Goal: Information Seeking & Learning: Learn about a topic

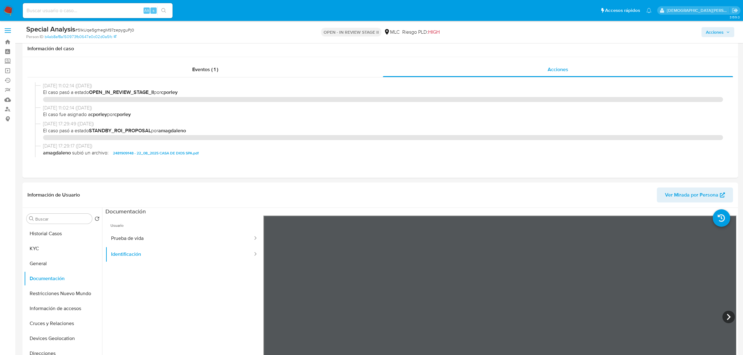
select select "10"
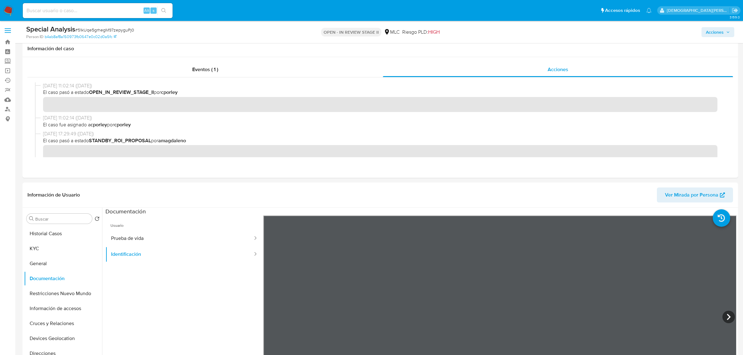
scroll to position [117, 0]
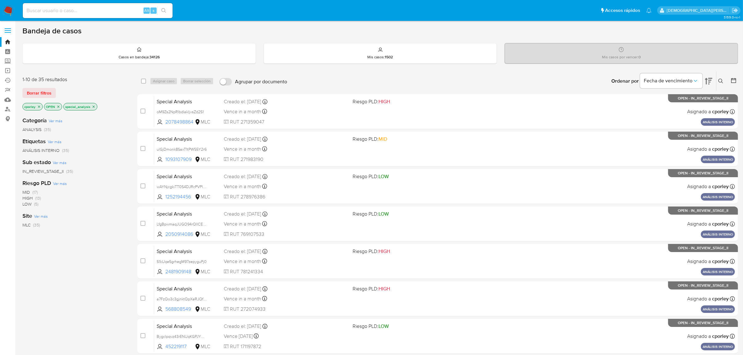
click at [94, 108] on icon "close-filter" at bounding box center [94, 107] width 4 height 4
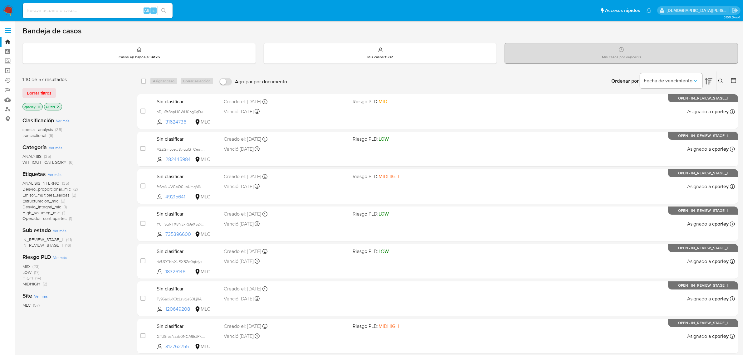
click at [58, 108] on icon "close-filter" at bounding box center [58, 107] width 4 height 4
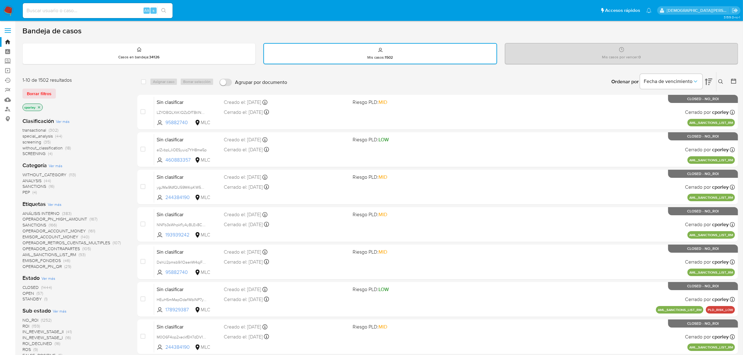
click at [38, 107] on icon "close-filter" at bounding box center [39, 107] width 2 height 2
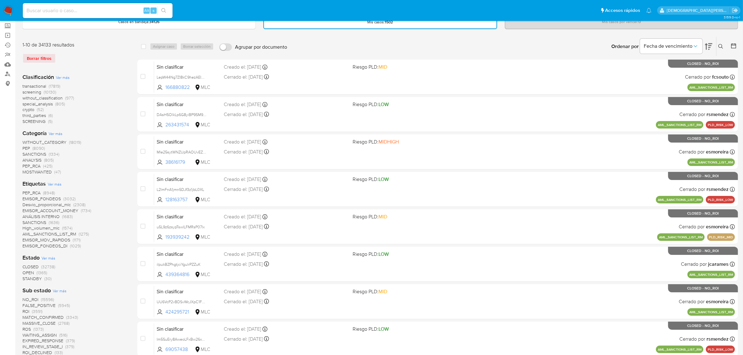
scroll to position [78, 0]
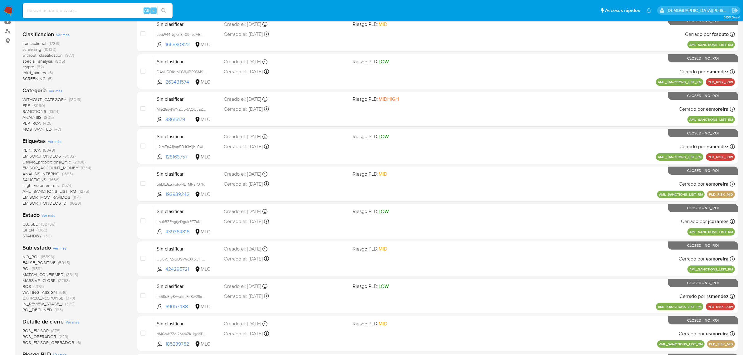
click at [31, 233] on span "STANDBY" at bounding box center [31, 236] width 19 height 6
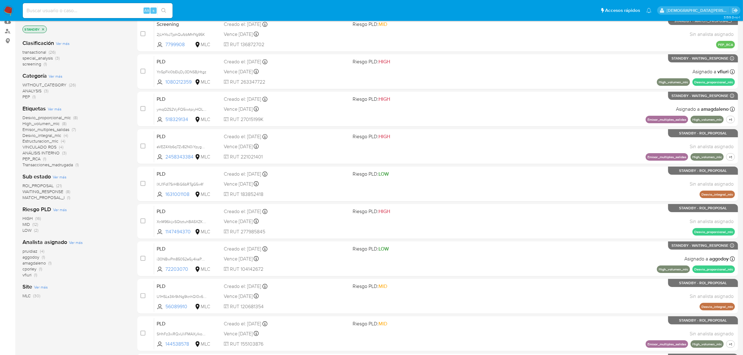
click at [46, 185] on span "ROI_PROPOSAL" at bounding box center [37, 186] width 31 height 6
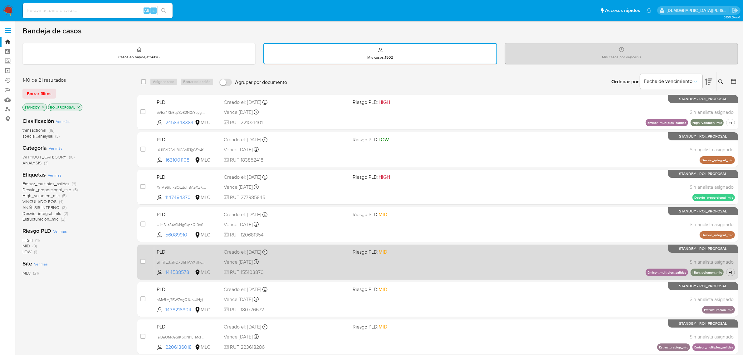
scroll to position [159, 0]
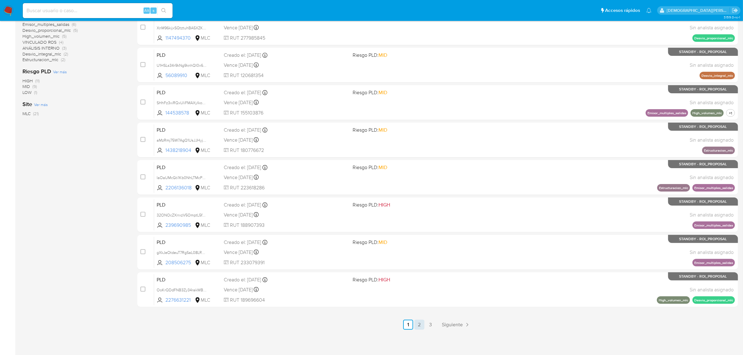
click at [423, 324] on link "2" at bounding box center [419, 325] width 10 height 10
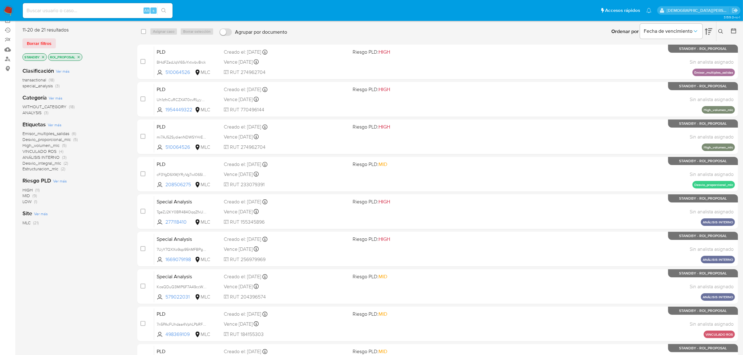
scroll to position [159, 0]
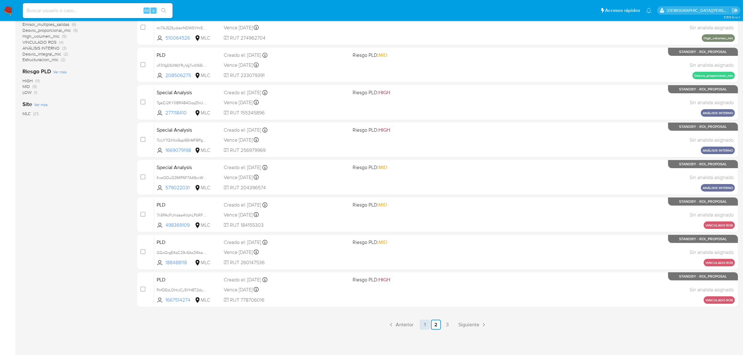
click at [424, 322] on link "1" at bounding box center [425, 325] width 10 height 10
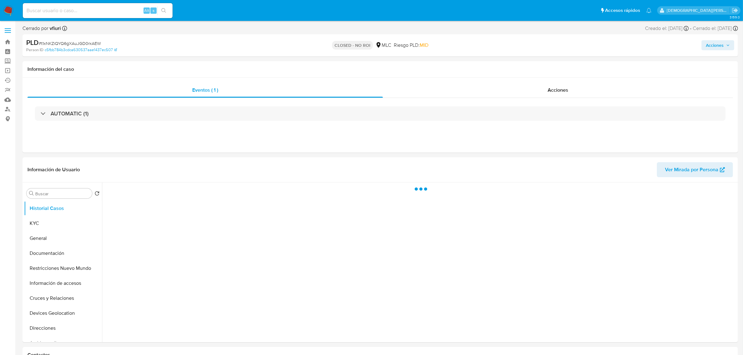
select select "10"
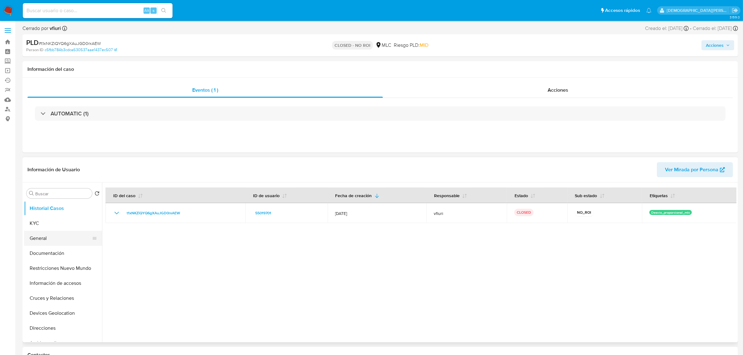
click at [42, 243] on button "General" at bounding box center [60, 238] width 73 height 15
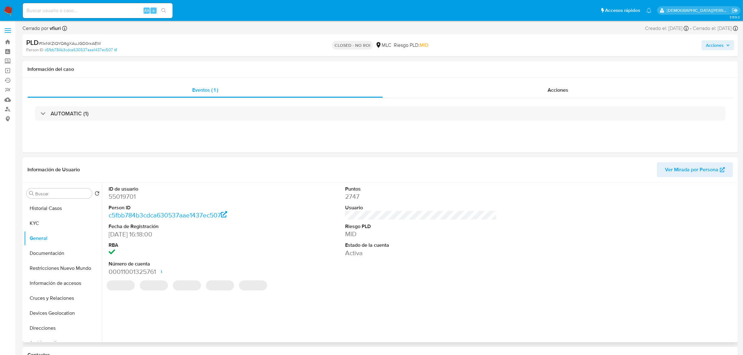
click at [124, 194] on dd "55019701" at bounding box center [185, 196] width 152 height 9
copy dd "55019701"
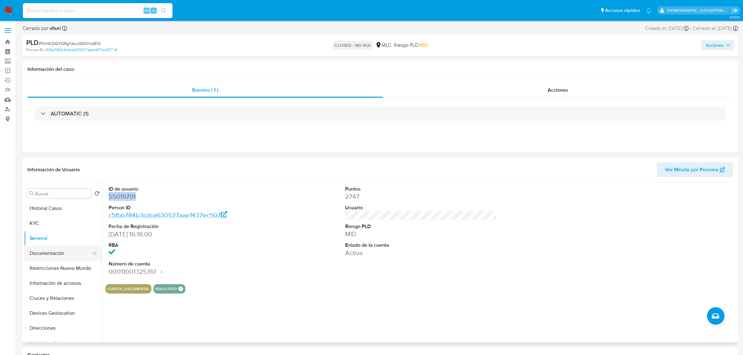
click at [55, 257] on button "Documentación" at bounding box center [60, 253] width 73 height 15
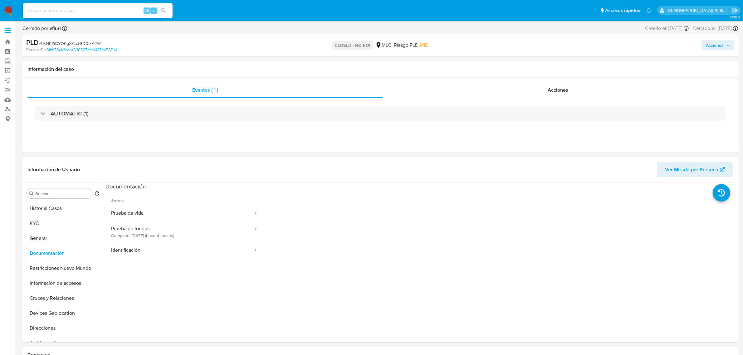
click at [147, 214] on button "Prueba de vida" at bounding box center [179, 213] width 148 height 16
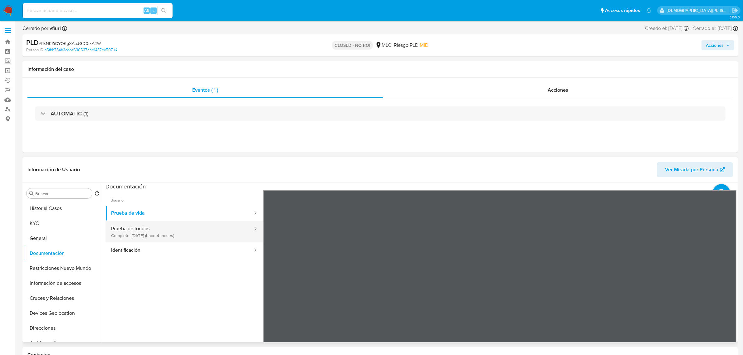
click at [193, 236] on button "Prueba de fondos Completo: 28/05/2025 (hace 4 meses)" at bounding box center [179, 231] width 148 height 21
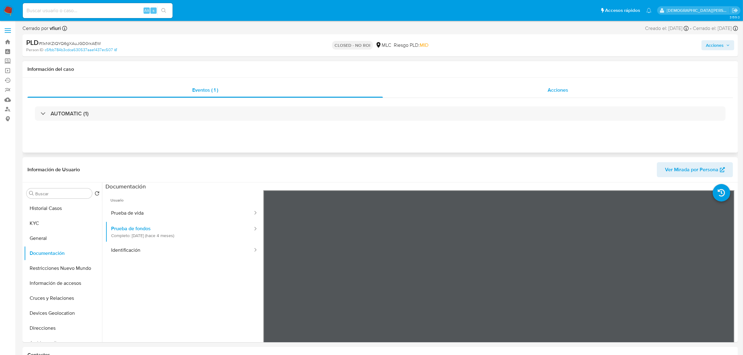
click at [489, 91] on div "Acciones" at bounding box center [558, 90] width 350 height 15
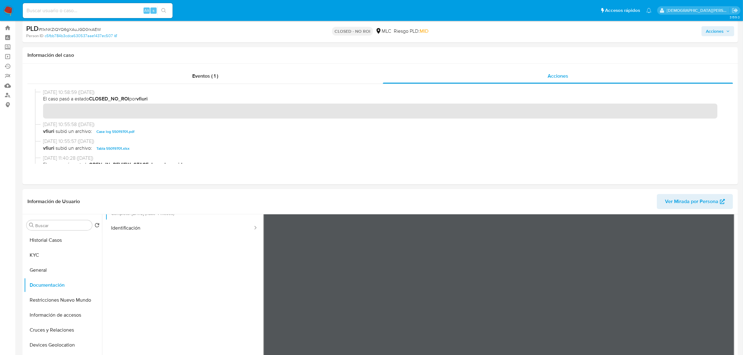
scroll to position [39, 0]
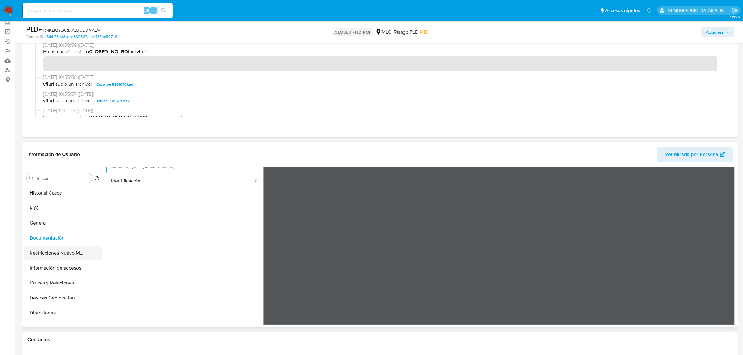
click at [58, 255] on button "Restricciones Nuevo Mundo" at bounding box center [60, 253] width 73 height 15
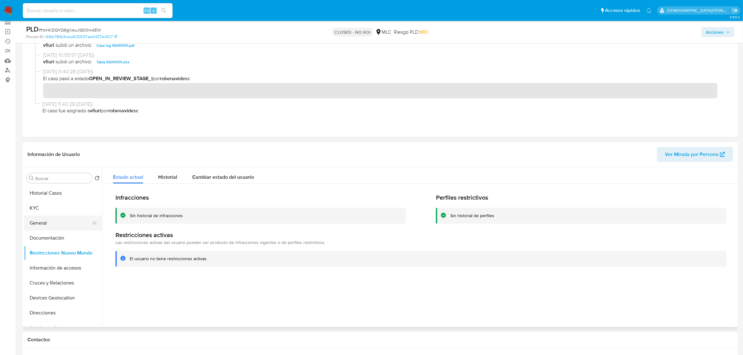
click at [46, 217] on button "General" at bounding box center [60, 223] width 73 height 15
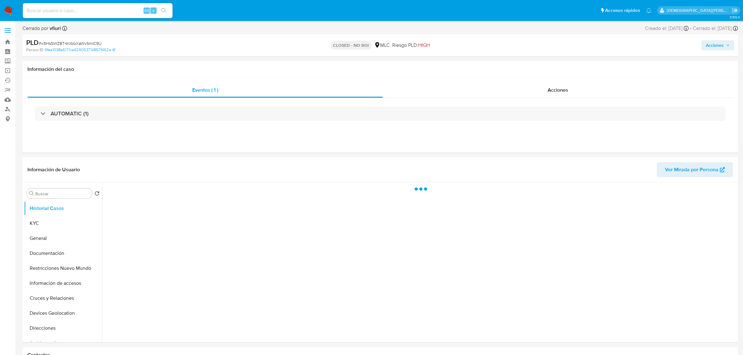
select select "10"
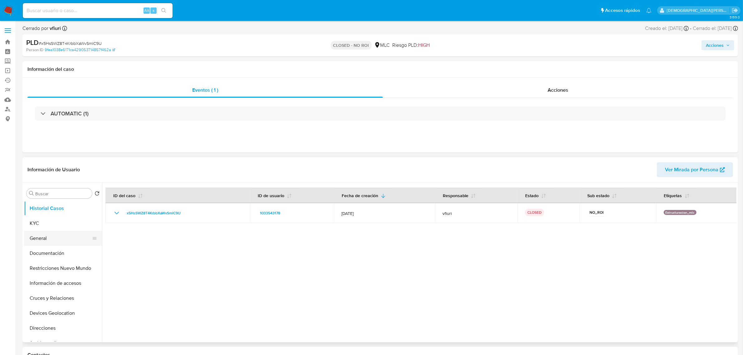
click at [59, 238] on button "General" at bounding box center [60, 238] width 73 height 15
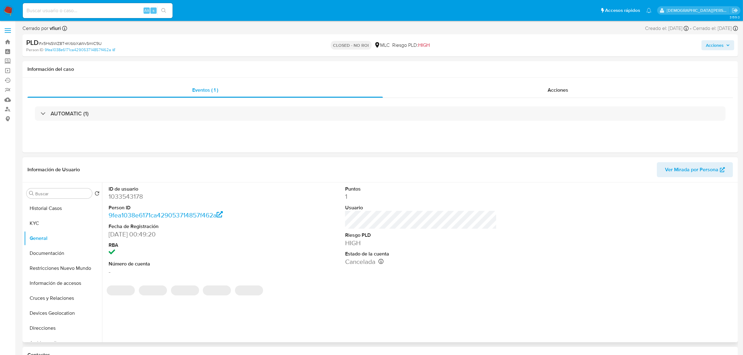
click at [134, 197] on dd "1033543178" at bounding box center [185, 196] width 152 height 9
copy dd "1033543178"
click at [42, 220] on button "KYC" at bounding box center [60, 223] width 73 height 15
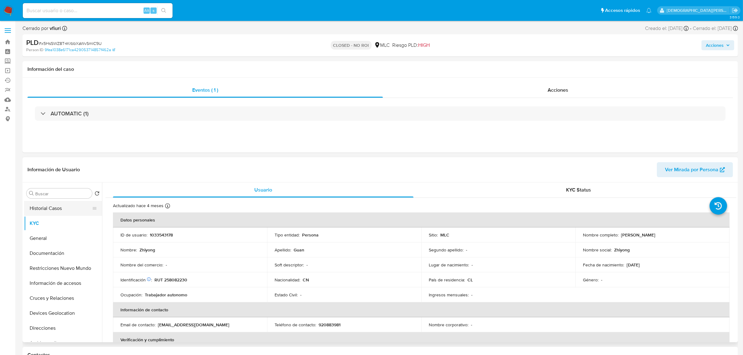
click at [60, 212] on button "Historial Casos" at bounding box center [60, 208] width 73 height 15
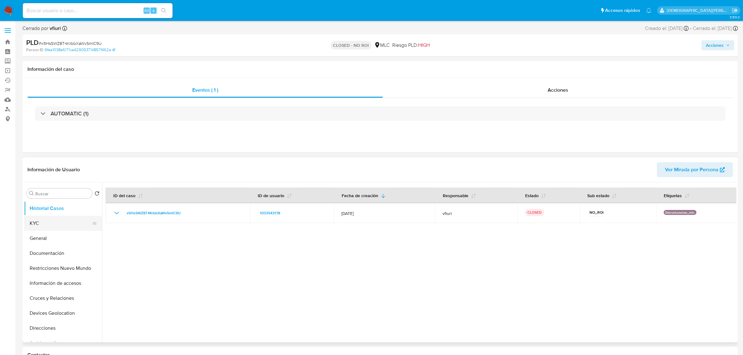
click at [52, 226] on button "KYC" at bounding box center [60, 223] width 73 height 15
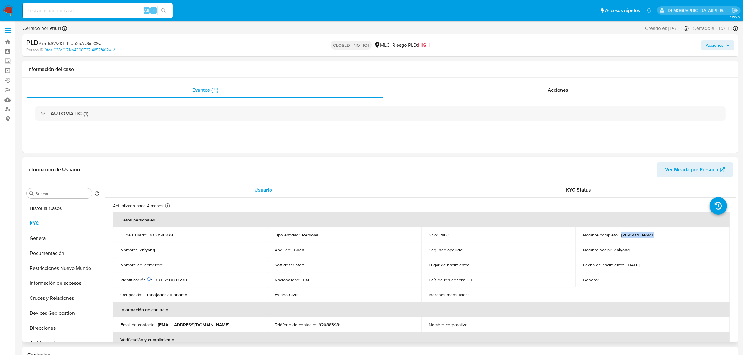
drag, startPoint x: 649, startPoint y: 236, endPoint x: 618, endPoint y: 232, distance: 30.7
click at [618, 232] on div "Nombre completo : Zhiyong Guan" at bounding box center [652, 235] width 139 height 6
click at [46, 250] on button "Documentación" at bounding box center [60, 253] width 73 height 15
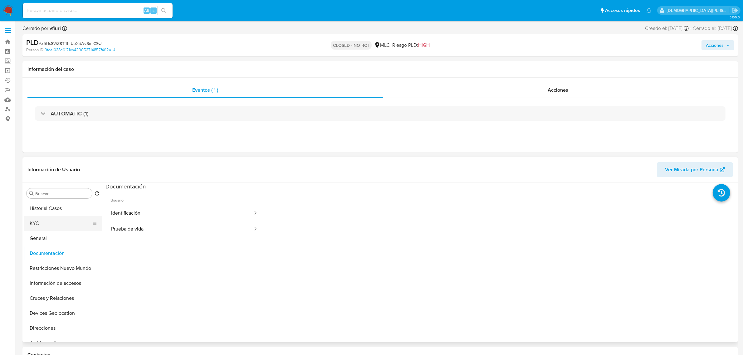
click at [56, 227] on button "KYC" at bounding box center [60, 223] width 73 height 15
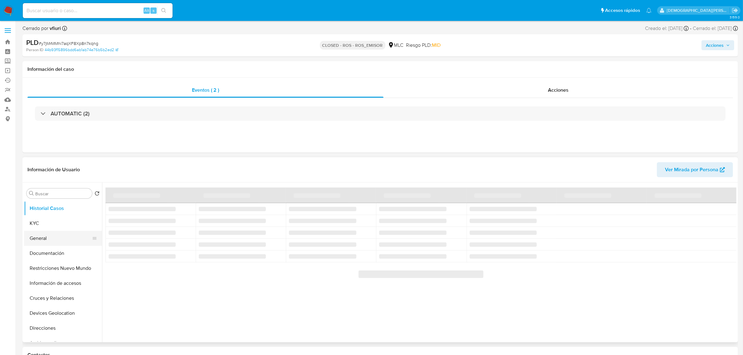
click at [45, 236] on button "General" at bounding box center [60, 238] width 73 height 15
select select "10"
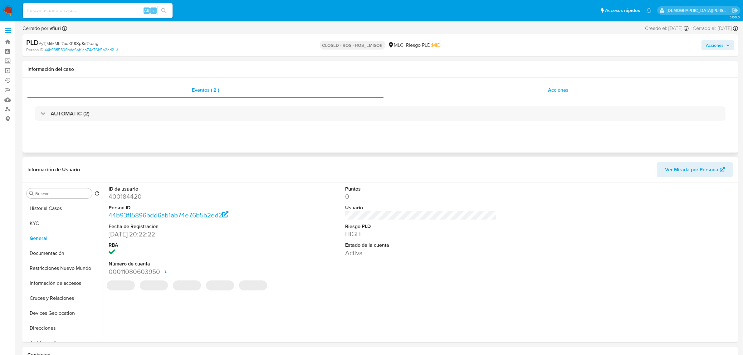
click at [558, 95] on div "Acciones" at bounding box center [558, 90] width 349 height 15
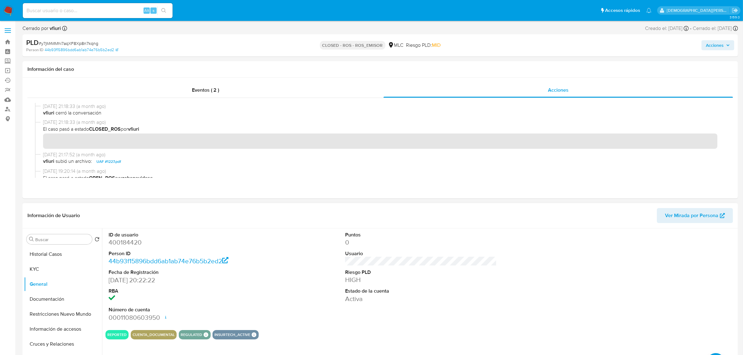
click at [124, 240] on dd "400184420" at bounding box center [185, 242] width 152 height 9
copy dd "400184420"
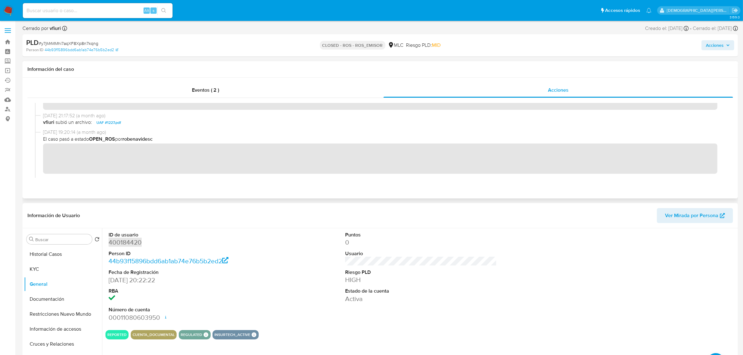
scroll to position [78, 0]
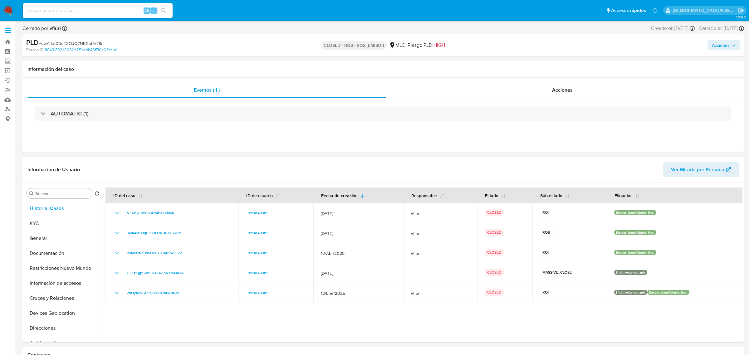
select select "10"
click at [52, 239] on button "General" at bounding box center [60, 238] width 73 height 15
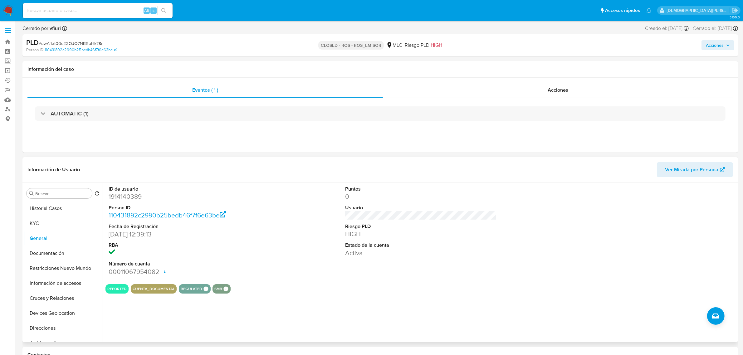
click at [128, 199] on dd "1914140389" at bounding box center [185, 196] width 152 height 9
copy dd "1914140389"
click at [518, 86] on div "Acciones" at bounding box center [558, 90] width 350 height 15
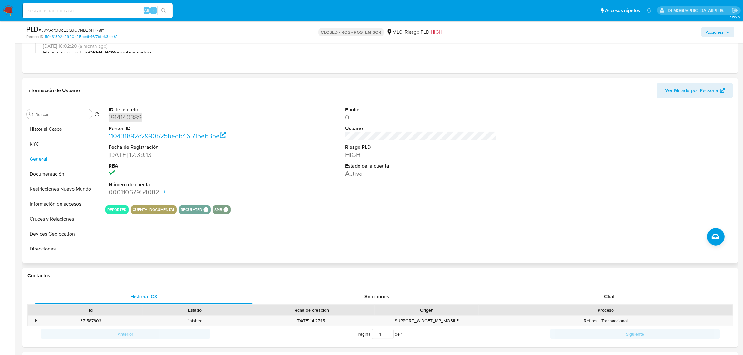
scroll to position [117, 0]
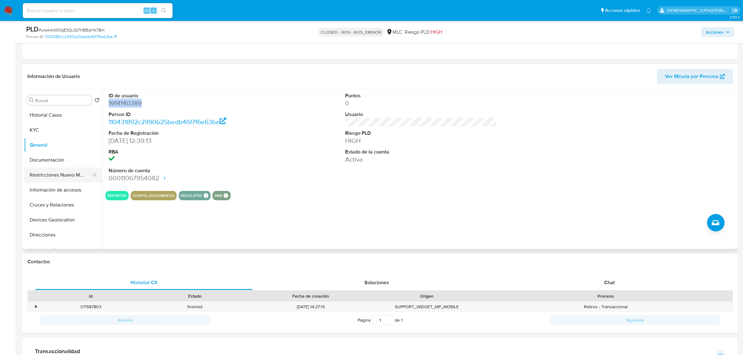
click at [41, 176] on button "Restricciones Nuevo Mundo" at bounding box center [60, 175] width 73 height 15
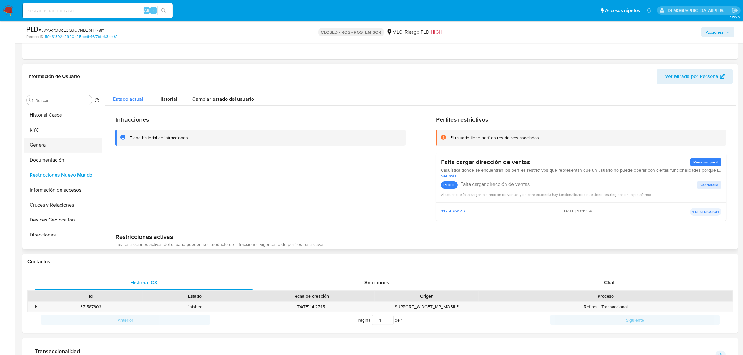
click at [49, 148] on button "General" at bounding box center [60, 145] width 73 height 15
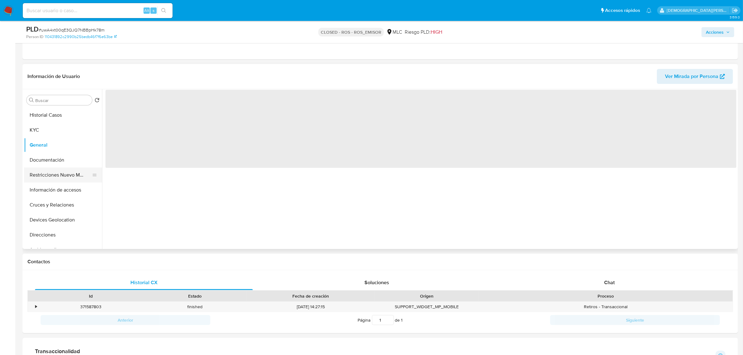
click at [47, 171] on button "Restricciones Nuevo Mundo" at bounding box center [60, 175] width 73 height 15
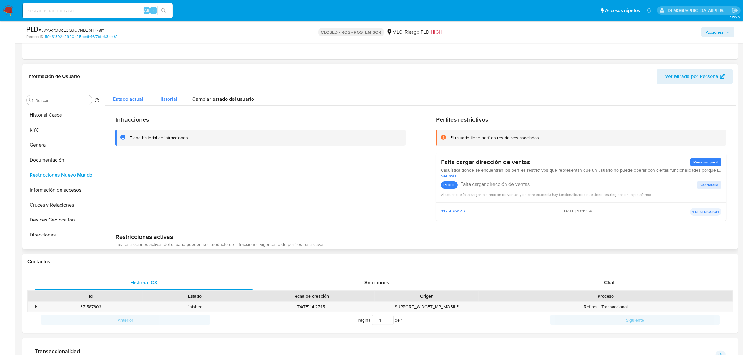
click at [166, 102] on div "Historial" at bounding box center [167, 97] width 19 height 17
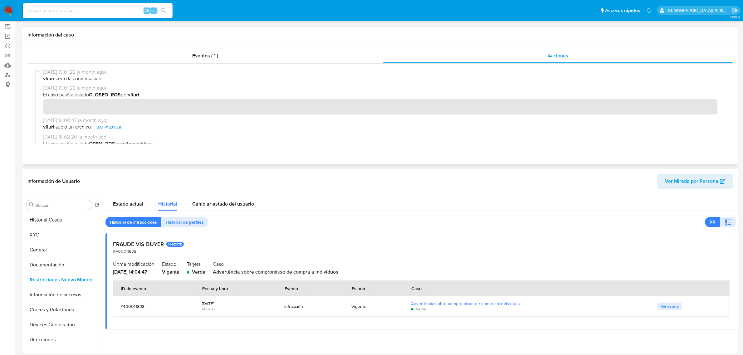
scroll to position [0, 0]
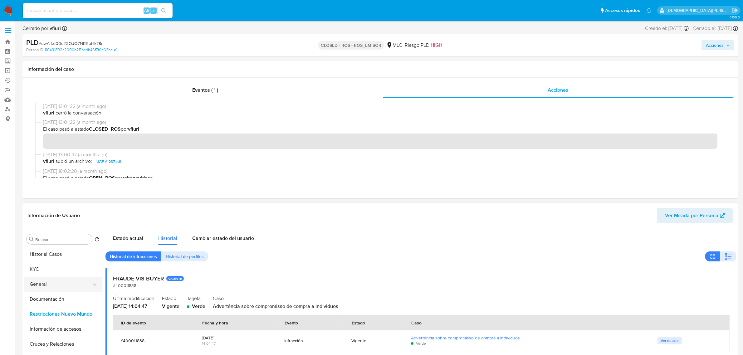
click at [48, 278] on button "General" at bounding box center [60, 284] width 73 height 15
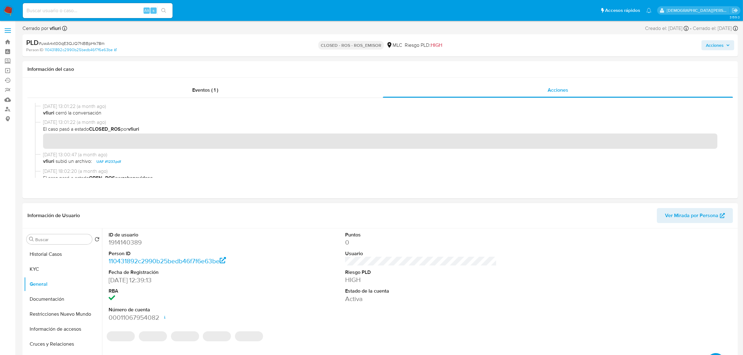
click at [132, 240] on dd "1914140389" at bounding box center [185, 242] width 152 height 9
copy dd "1914140389"
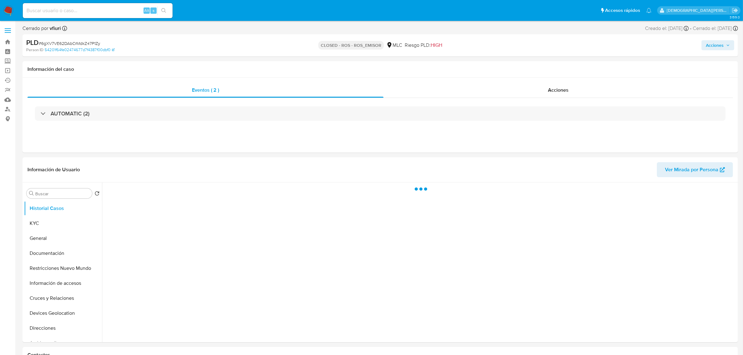
select select "10"
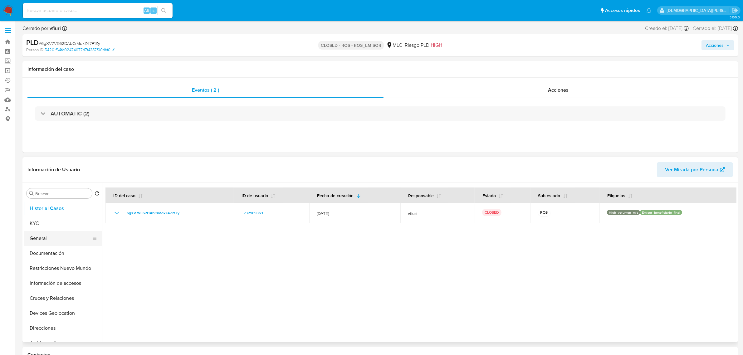
click at [64, 239] on button "General" at bounding box center [60, 238] width 73 height 15
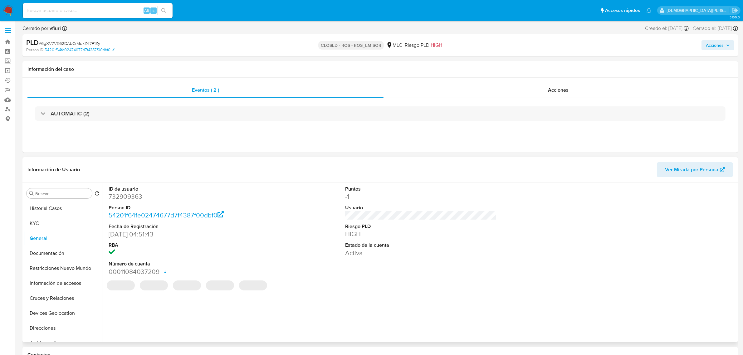
click at [129, 197] on dd "732909363" at bounding box center [185, 196] width 152 height 9
copy dd "732909363"
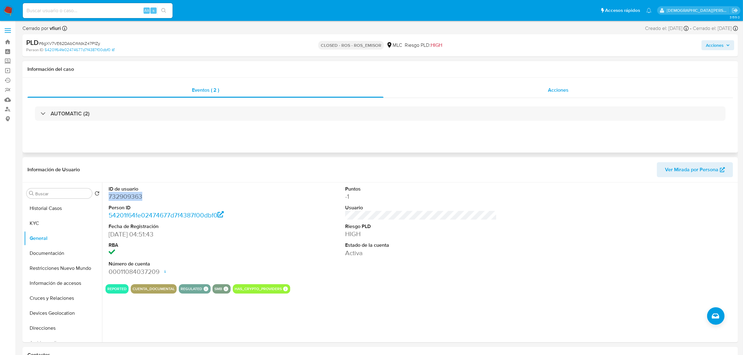
click at [549, 91] on span "Acciones" at bounding box center [558, 89] width 21 height 7
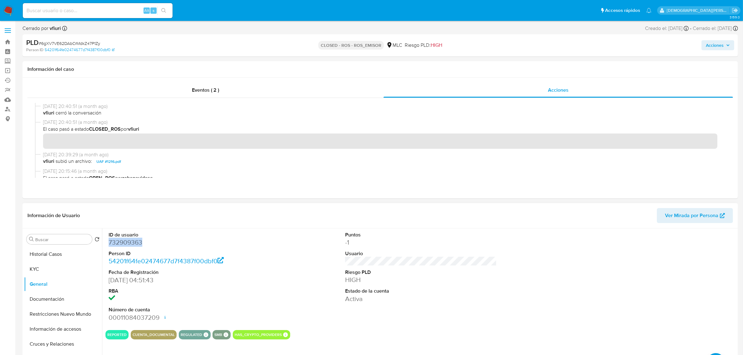
click at [119, 242] on dd "732909363" at bounding box center [185, 242] width 152 height 9
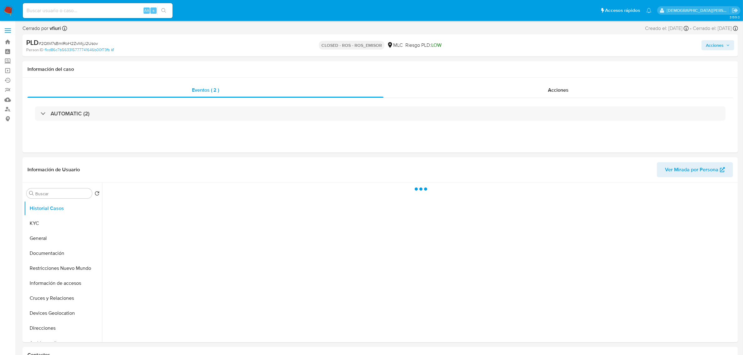
select select "10"
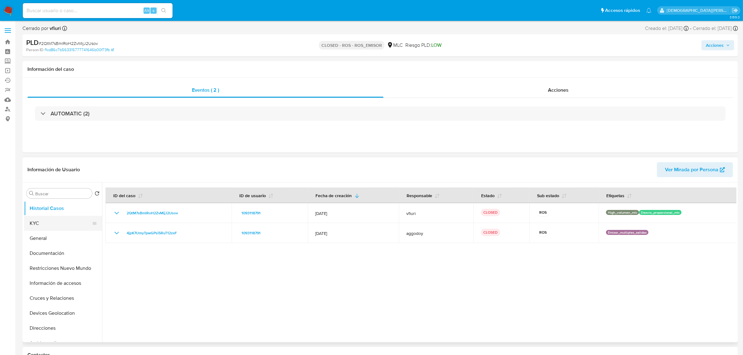
click at [47, 227] on button "KYC" at bounding box center [60, 223] width 73 height 15
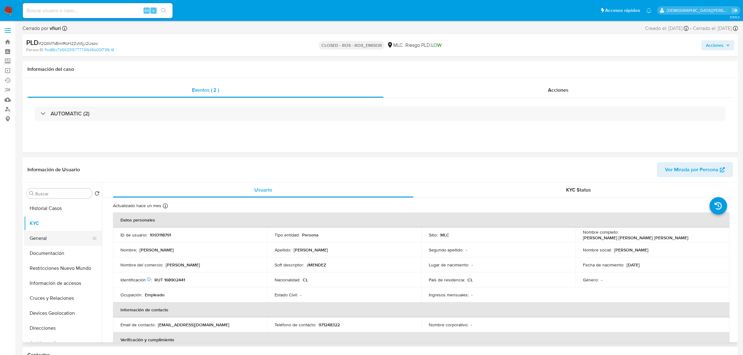
click at [50, 237] on button "General" at bounding box center [60, 238] width 73 height 15
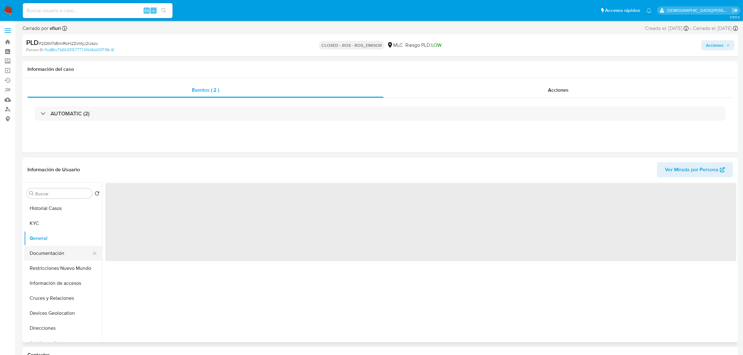
drag, startPoint x: 55, startPoint y: 257, endPoint x: 53, endPoint y: 260, distance: 3.3
click at [53, 260] on button "Documentación" at bounding box center [60, 253] width 73 height 15
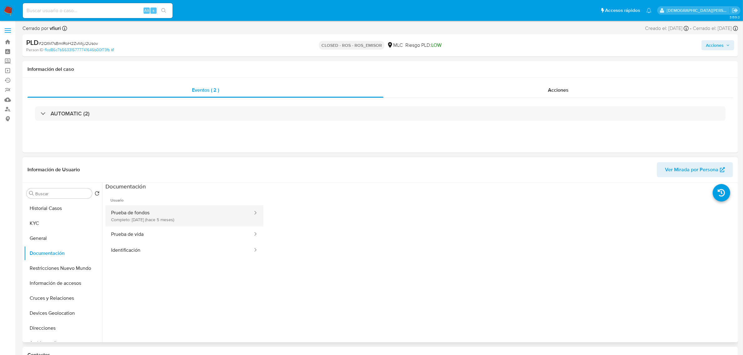
click at [132, 211] on button "Prueba de fondos Completo: 24/04/2025 (hace 5 meses)" at bounding box center [179, 215] width 148 height 21
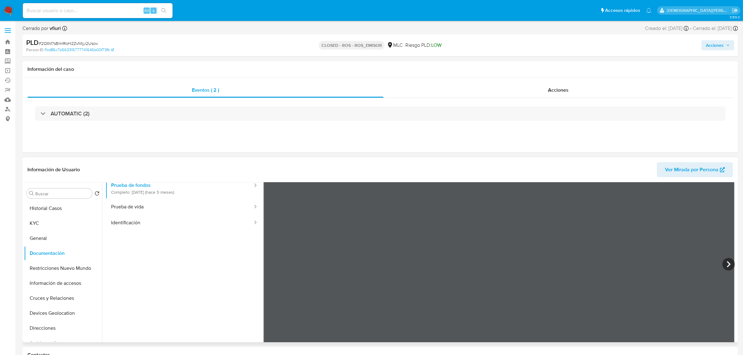
scroll to position [39, 0]
click at [188, 201] on button "Prueba de vida" at bounding box center [179, 196] width 148 height 16
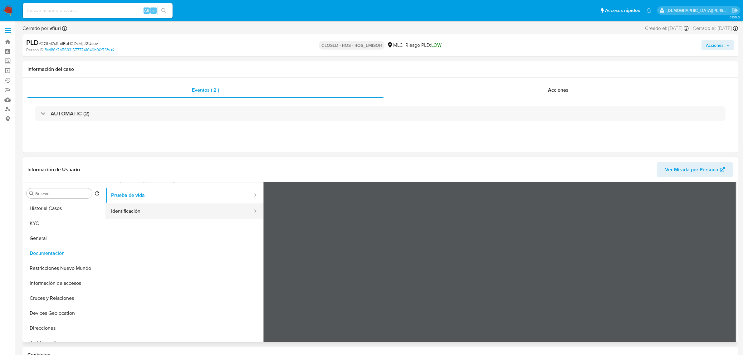
click at [134, 216] on button "Identificación" at bounding box center [179, 211] width 148 height 16
click at [723, 250] on icon at bounding box center [728, 253] width 12 height 12
click at [73, 270] on button "Restricciones Nuevo Mundo" at bounding box center [60, 268] width 73 height 15
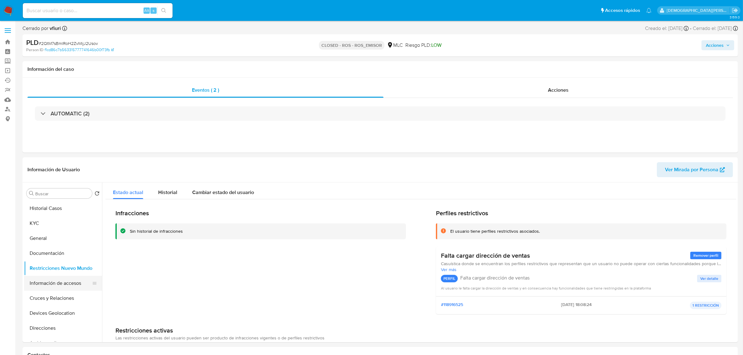
click at [67, 280] on button "Información de accesos" at bounding box center [60, 283] width 73 height 15
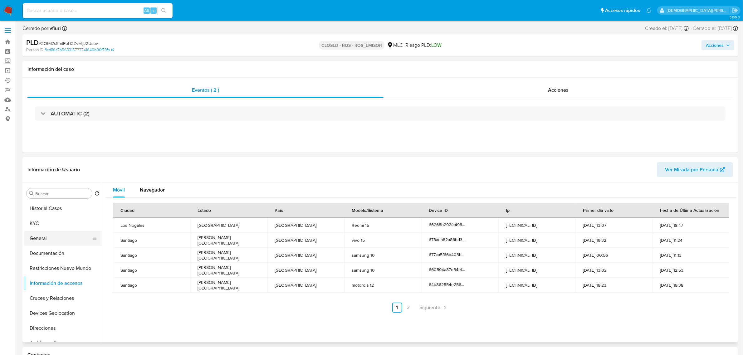
click at [49, 233] on button "General" at bounding box center [60, 238] width 73 height 15
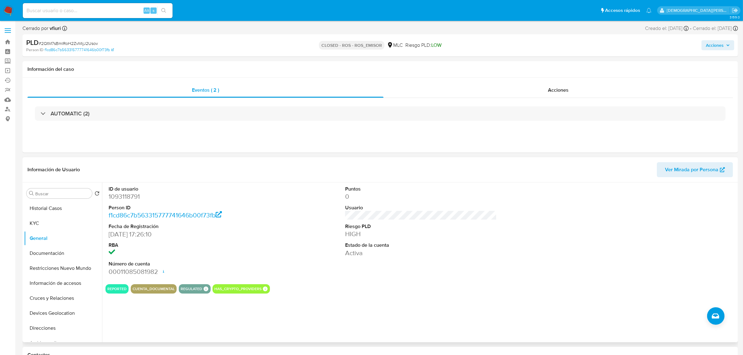
click at [129, 198] on dd "1093118791" at bounding box center [185, 196] width 152 height 9
copy dd "1093118791"
click at [488, 88] on div "Acciones" at bounding box center [558, 90] width 349 height 15
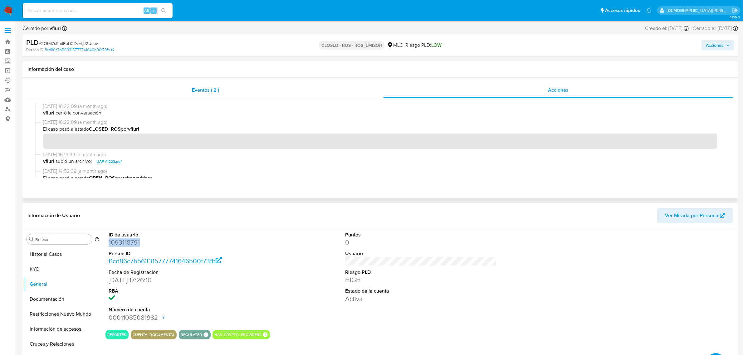
click at [194, 88] on span "Eventos ( 2 )" at bounding box center [205, 89] width 27 height 7
